Goal: Navigation & Orientation: Find specific page/section

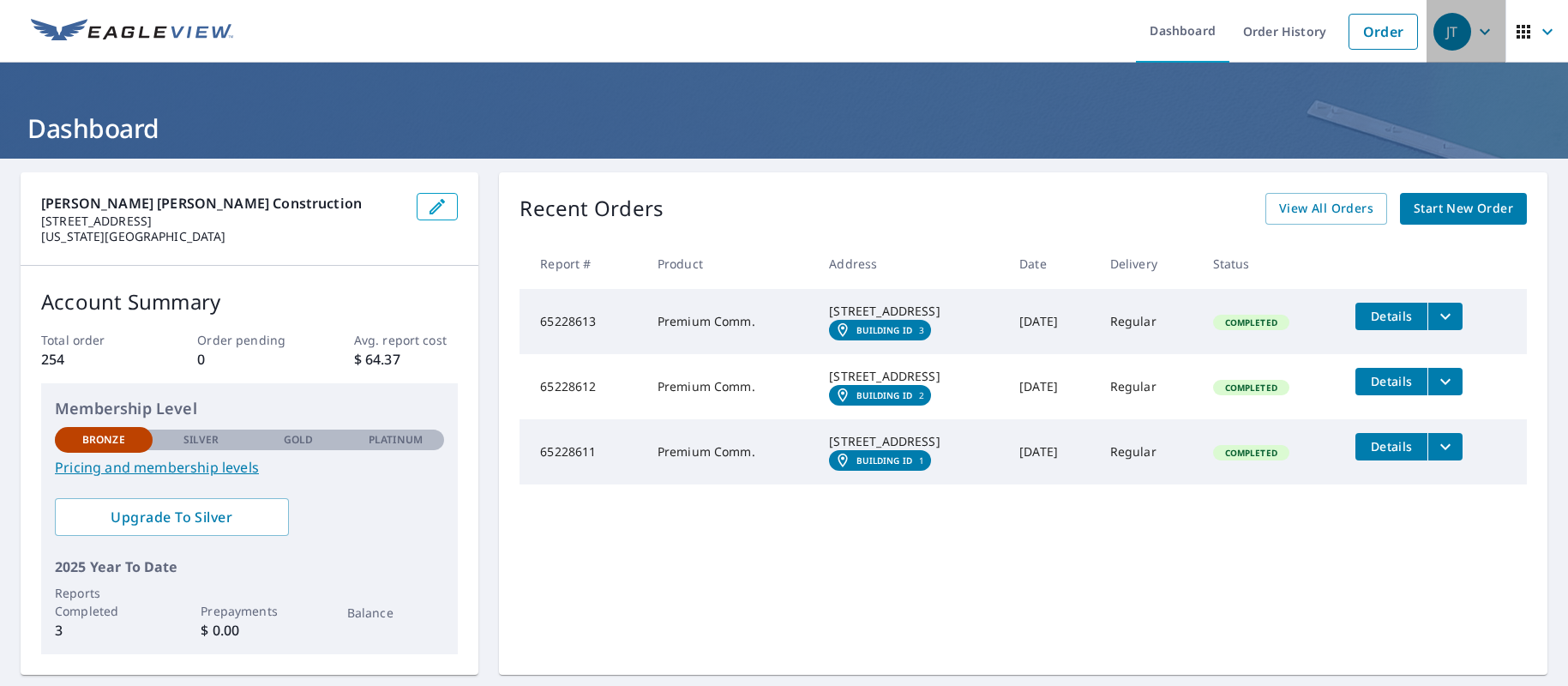
click at [1478, 24] on icon "button" at bounding box center [1485, 31] width 21 height 21
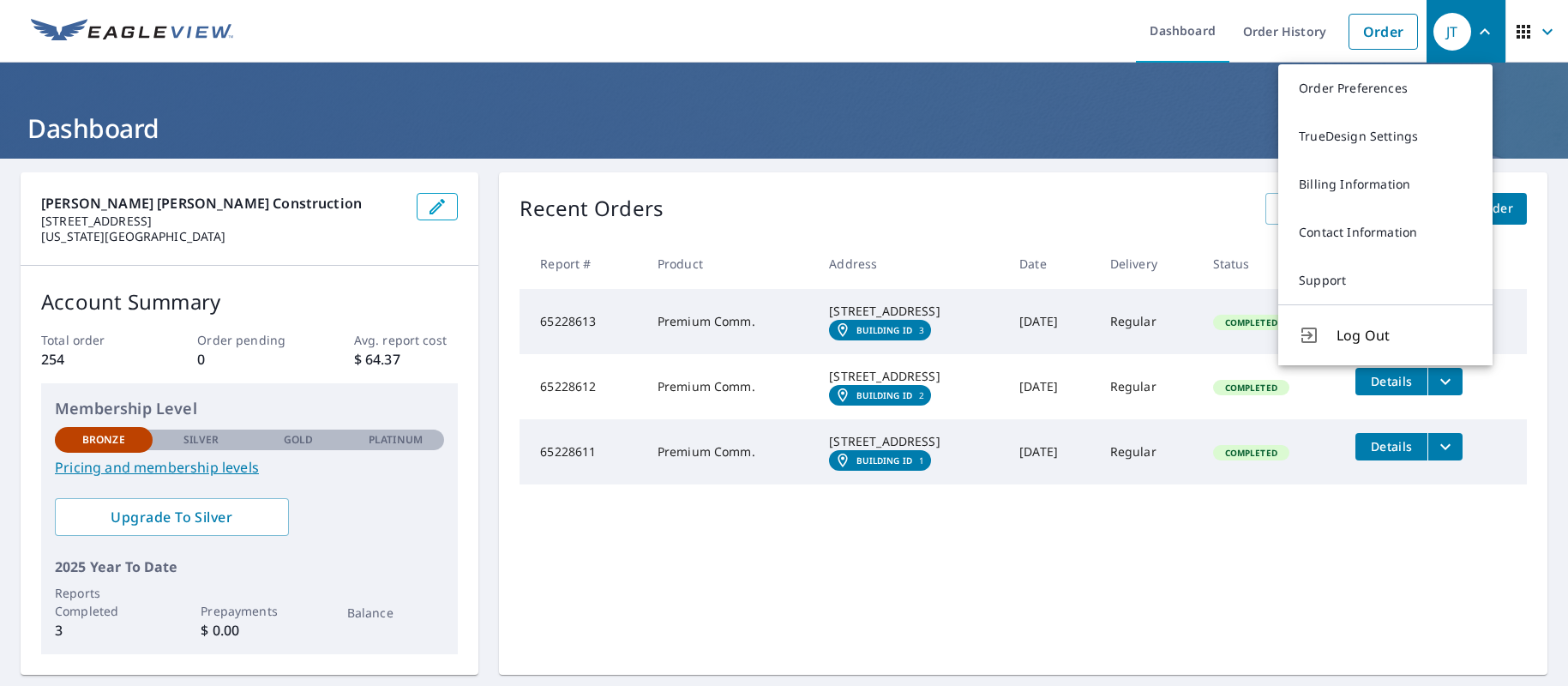
click at [1351, 271] on link "Support" at bounding box center [1385, 280] width 214 height 48
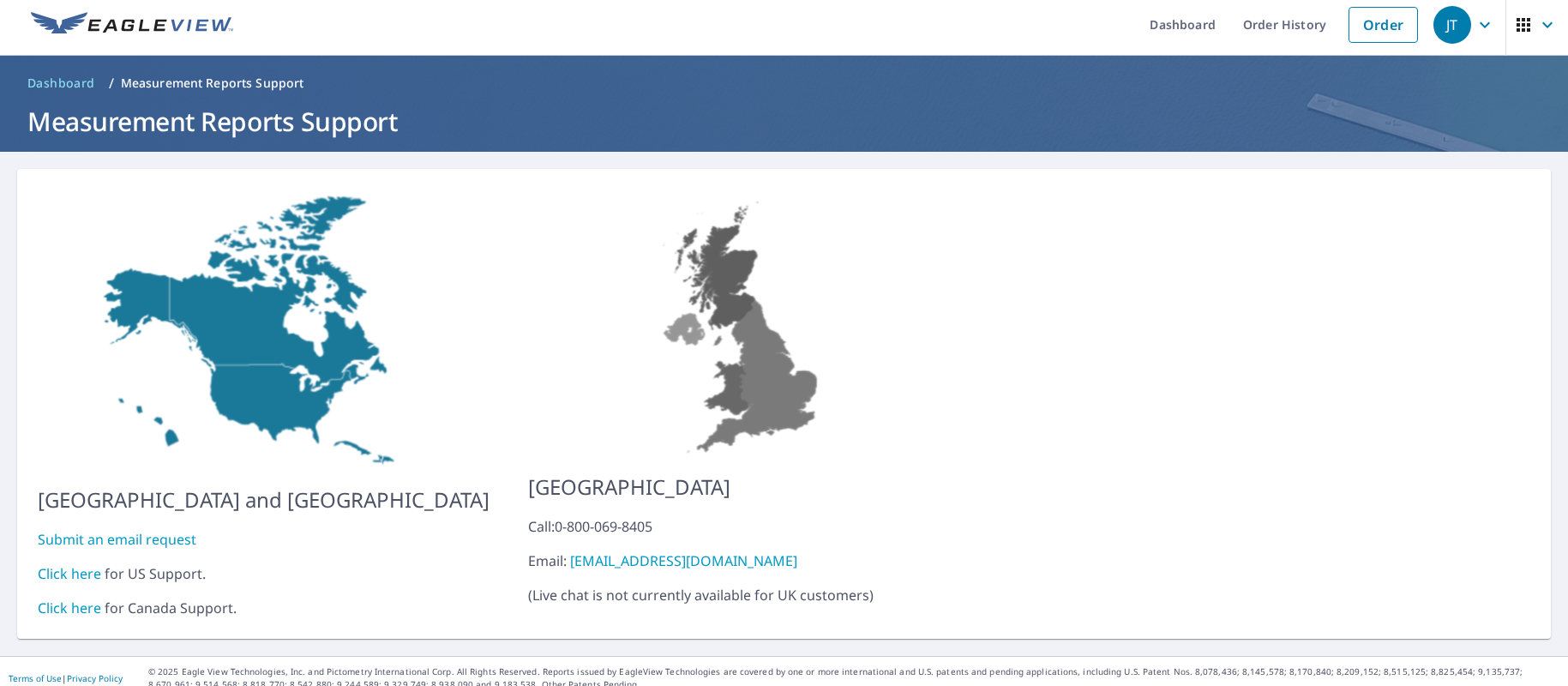
scroll to position [8, 0]
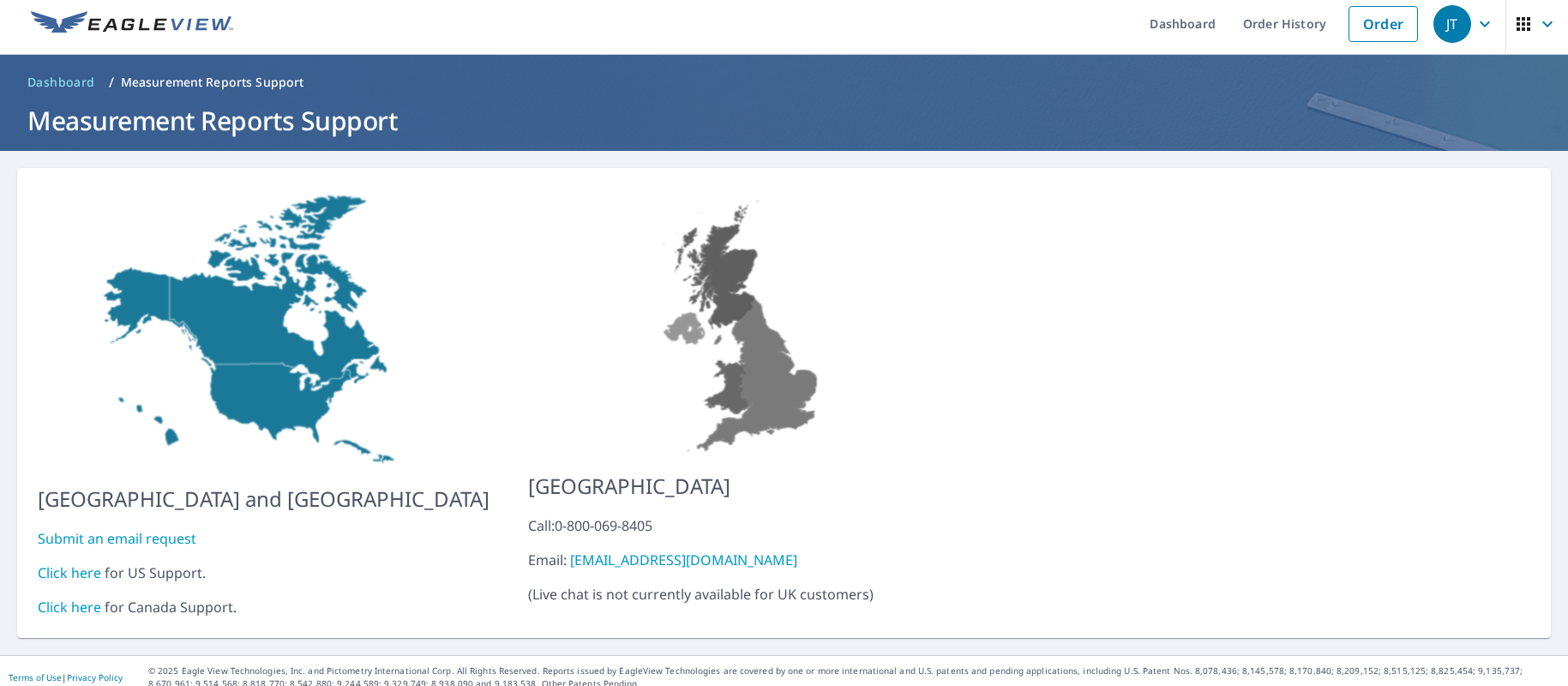
click at [67, 564] on link "Click here" at bounding box center [69, 572] width 64 height 19
click at [1448, 24] on div "JT" at bounding box center [1453, 23] width 38 height 38
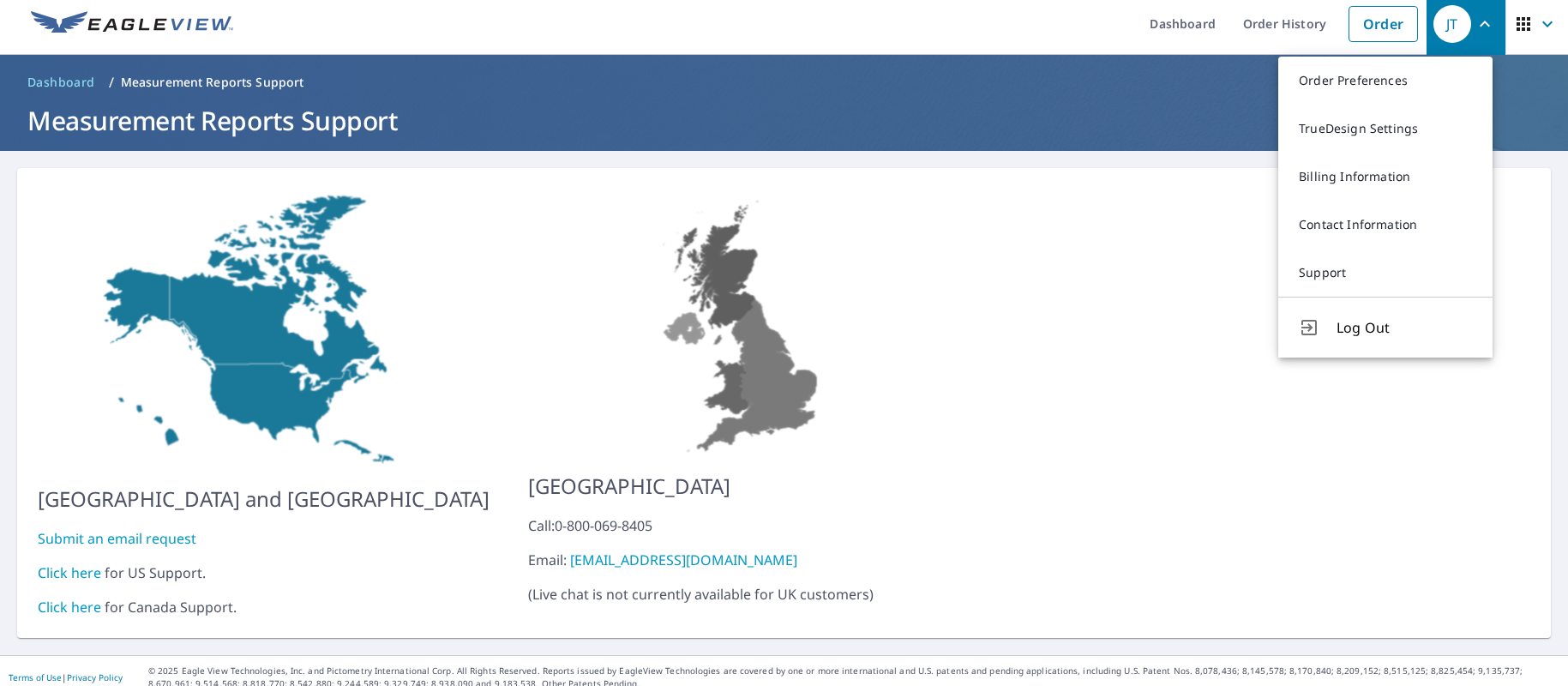
click at [1364, 224] on link "Contact Information" at bounding box center [1385, 224] width 214 height 48
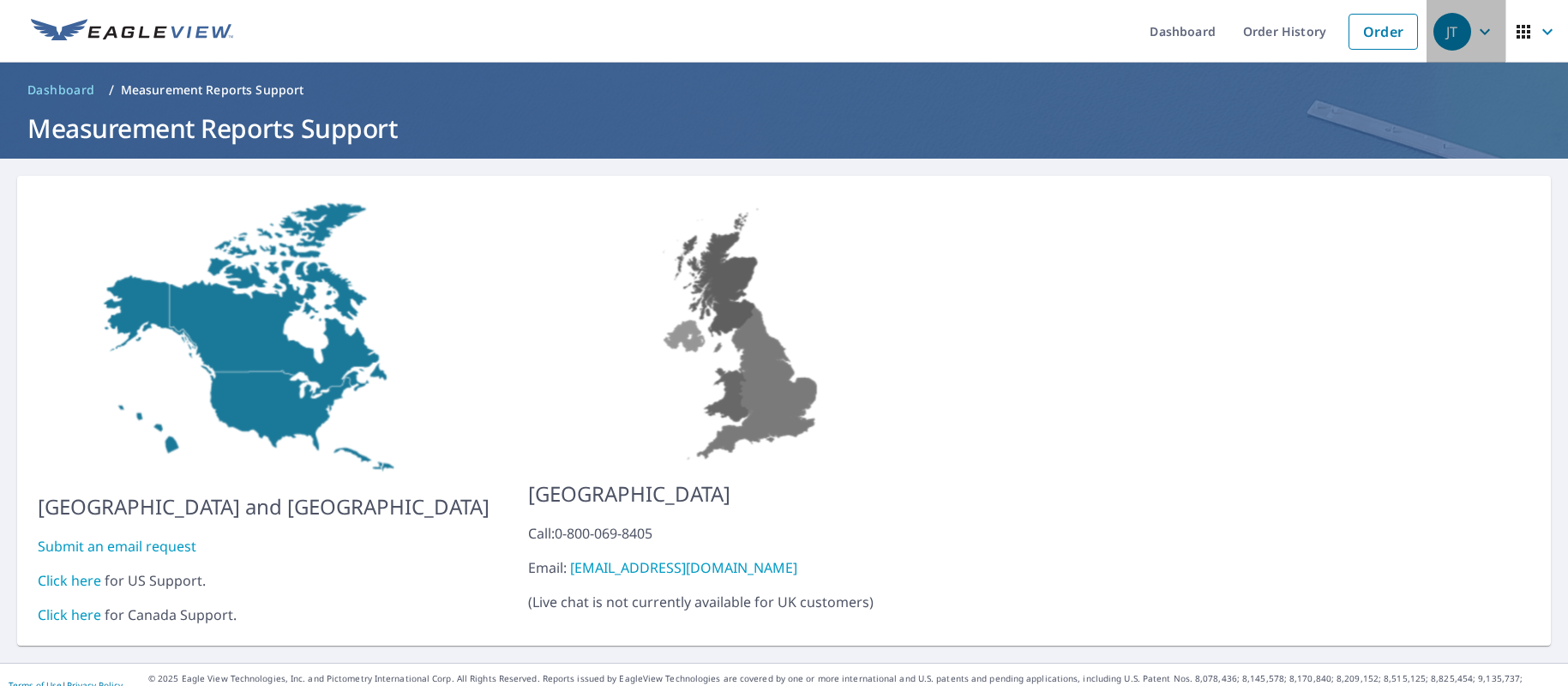
click at [1475, 31] on icon "button" at bounding box center [1485, 31] width 21 height 21
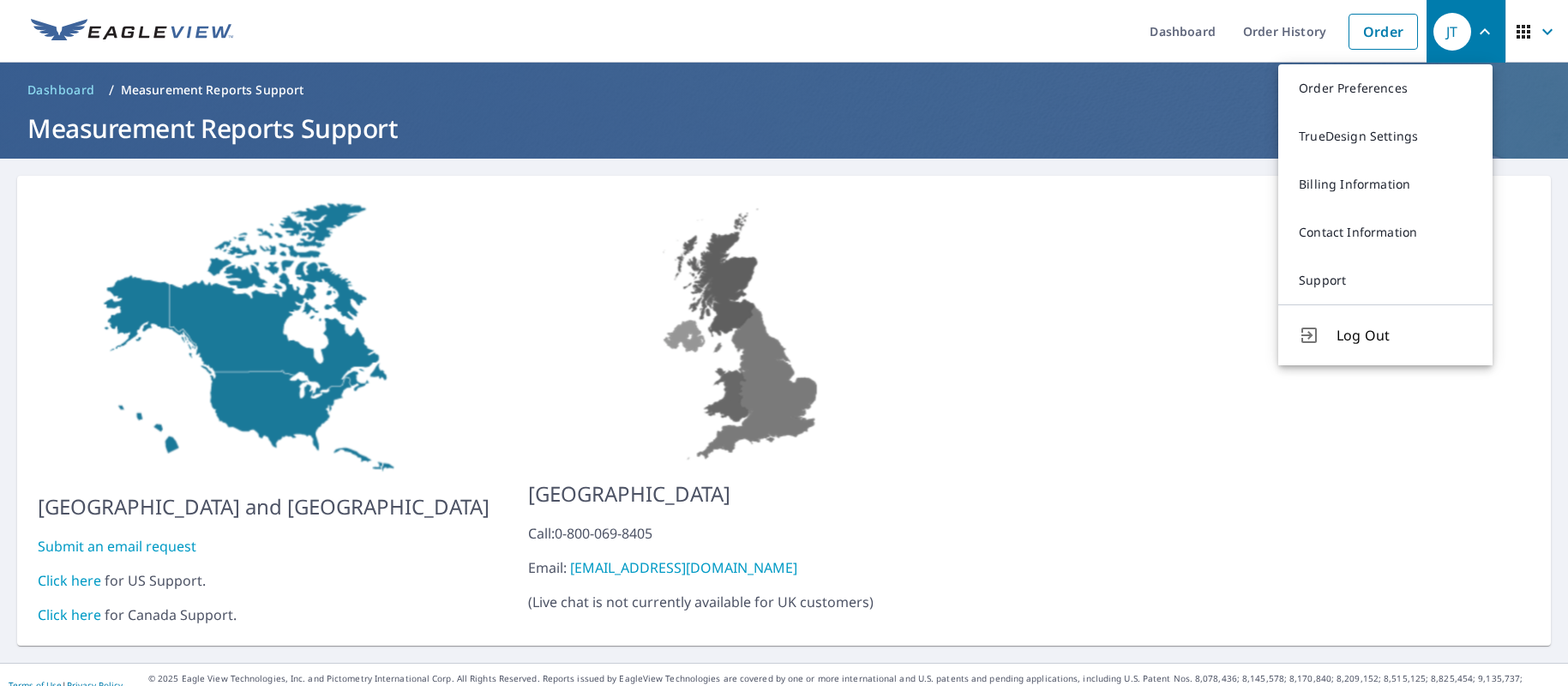
click at [1350, 242] on link "Contact Information" at bounding box center [1385, 232] width 214 height 48
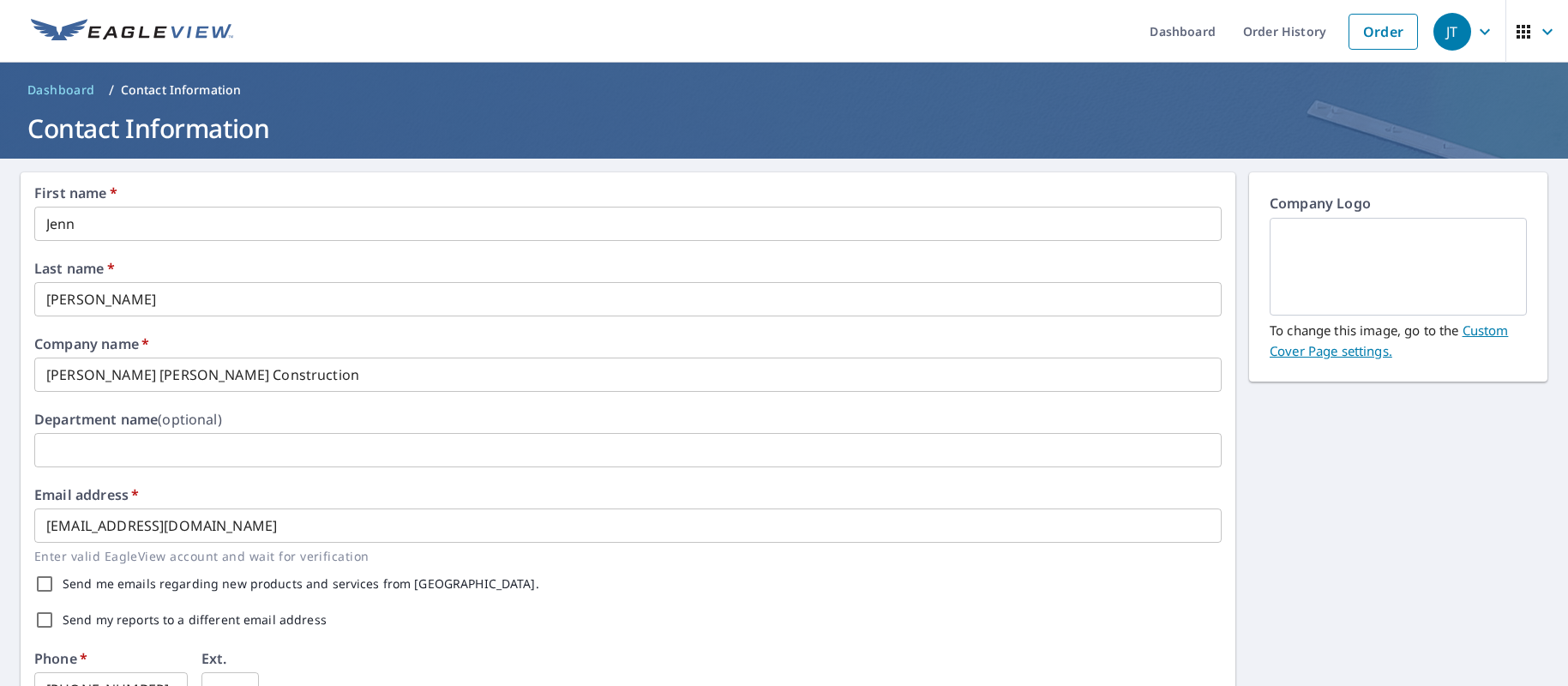
click at [1480, 30] on icon "button" at bounding box center [1485, 31] width 11 height 6
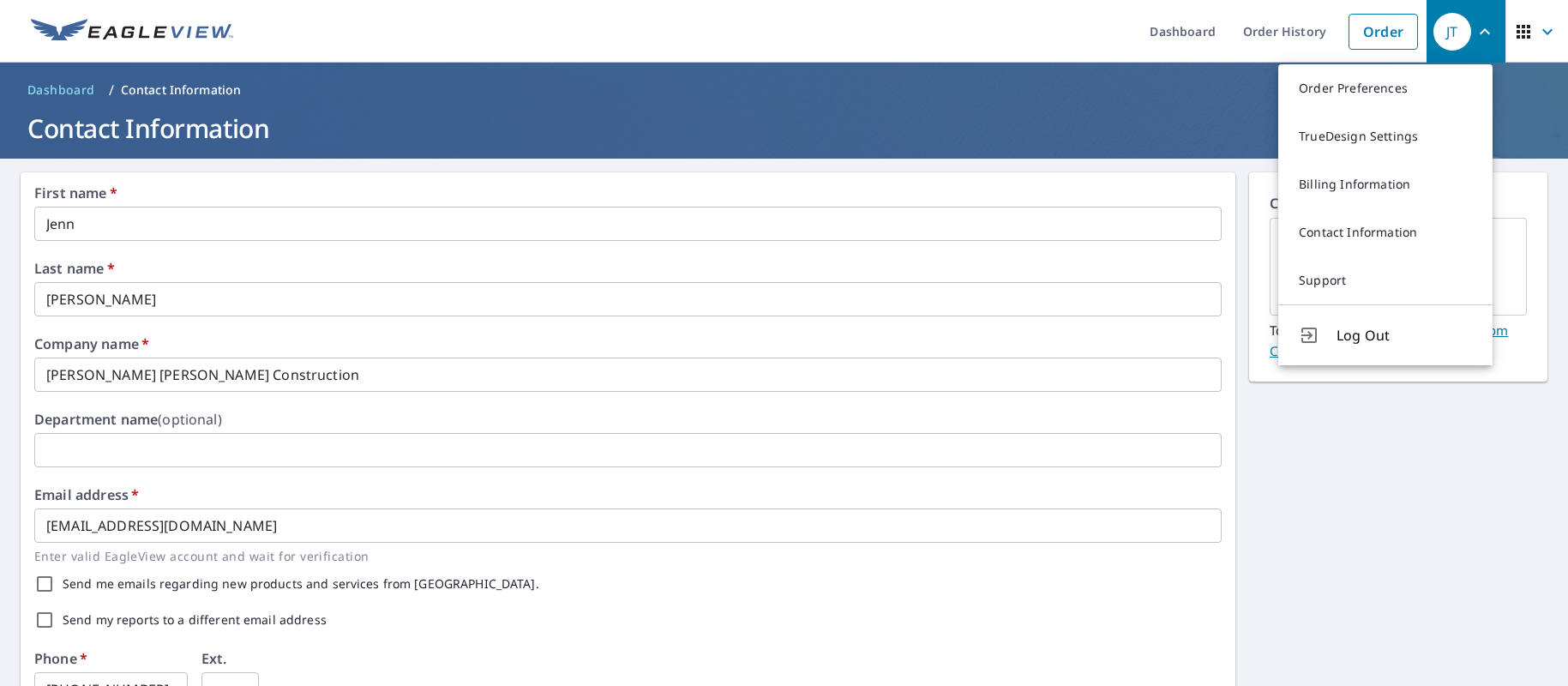
click at [1343, 469] on div "First name   * [PERSON_NAME] ​ Last name   * [PERSON_NAME] ​ Company name   * […" at bounding box center [784, 661] width 1568 height 1005
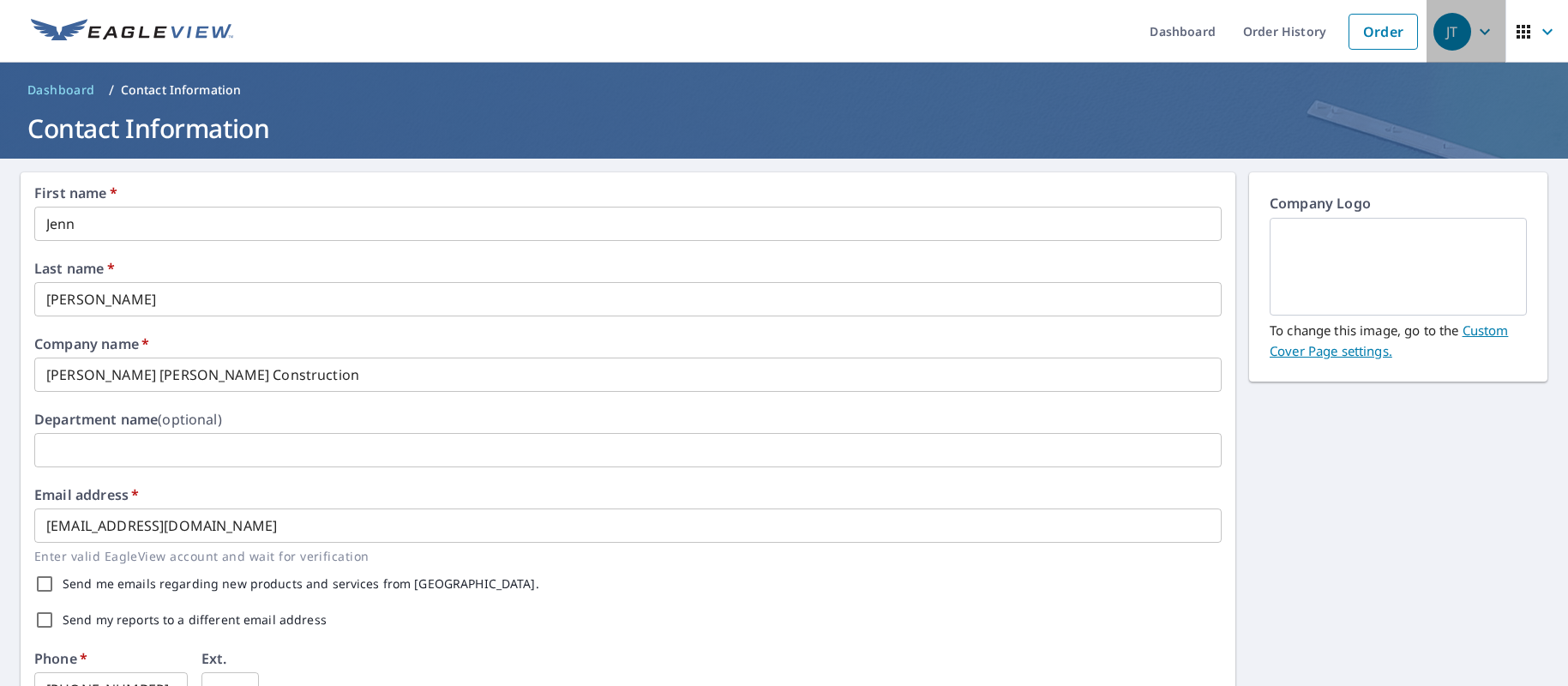
click at [1475, 30] on icon "button" at bounding box center [1485, 31] width 21 height 21
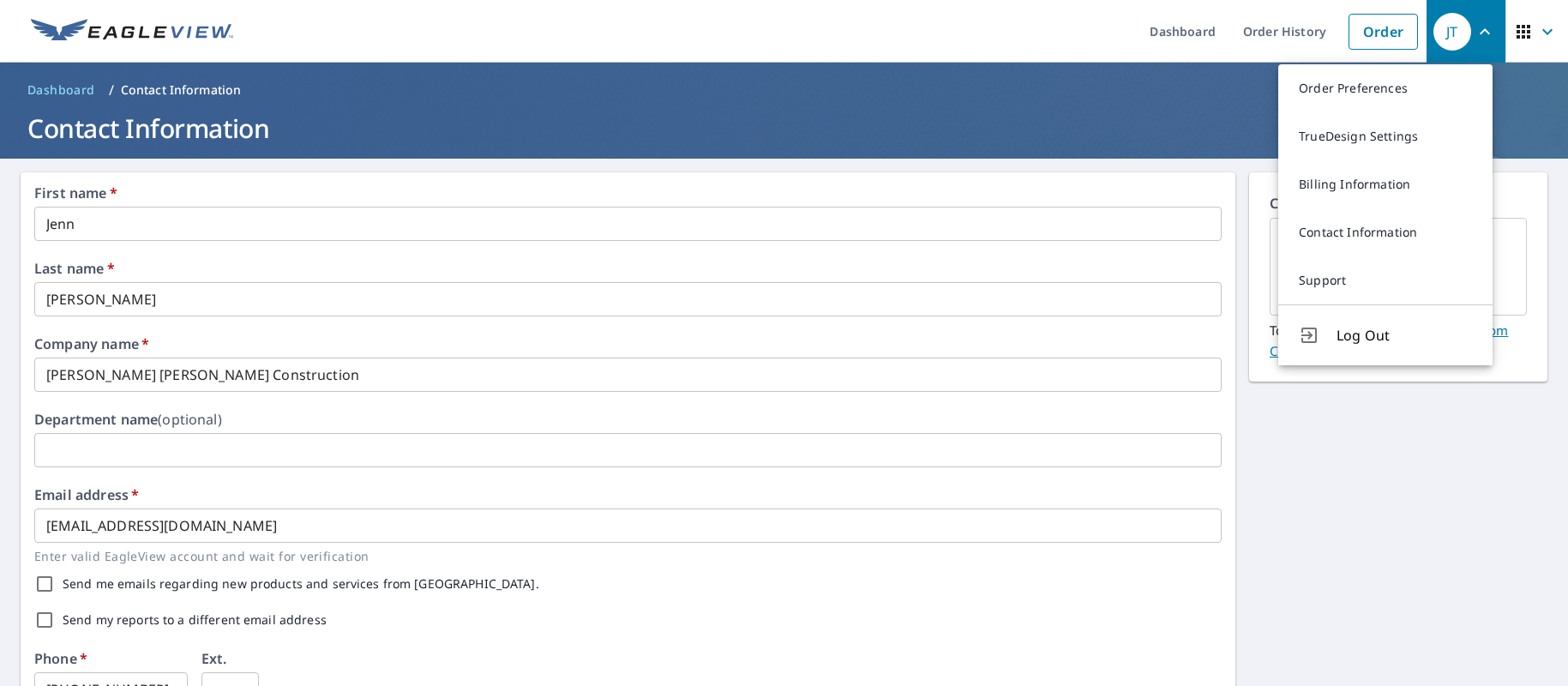
click at [1340, 80] on link "Order Preferences" at bounding box center [1385, 88] width 214 height 48
